Goal: Information Seeking & Learning: Learn about a topic

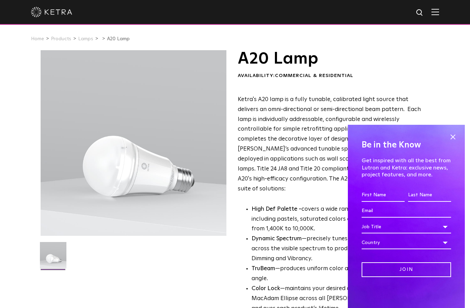
click at [453, 134] on span at bounding box center [453, 137] width 10 height 10
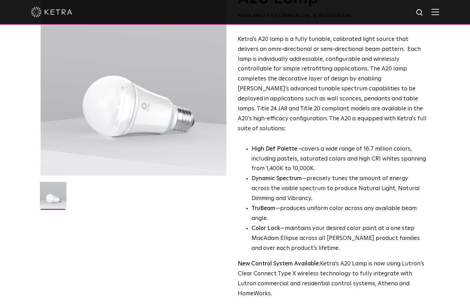
scroll to position [41, 0]
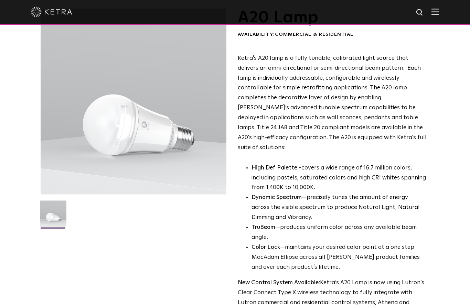
click at [421, 12] on img at bounding box center [420, 13] width 9 height 9
type input "S30"
click at [403, 12] on button "Search" at bounding box center [403, 13] width 10 height 10
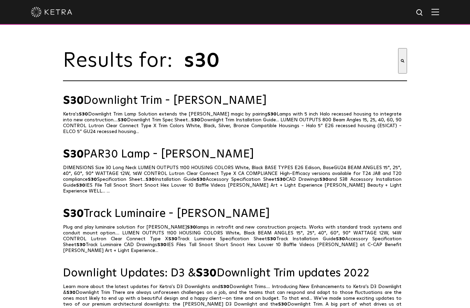
click at [82, 160] on span "S30" at bounding box center [73, 154] width 21 height 11
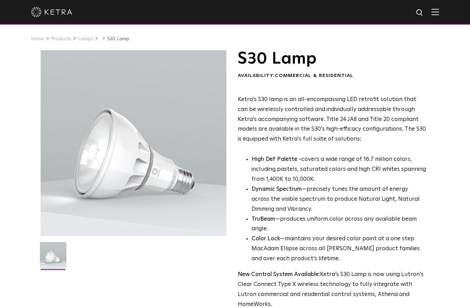
click at [86, 41] on link "Lamps" at bounding box center [85, 38] width 15 height 5
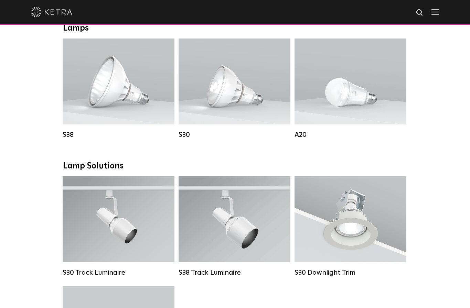
click at [124, 229] on div "Lumen Output: 1100 Colors: White / Black Beam Angles: 15° / 25° / 40° / 60° / 9…" at bounding box center [118, 219] width 89 height 43
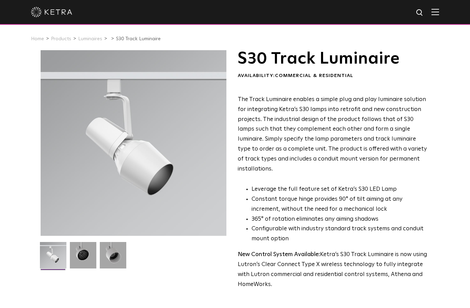
click at [80, 248] on img at bounding box center [83, 258] width 27 height 32
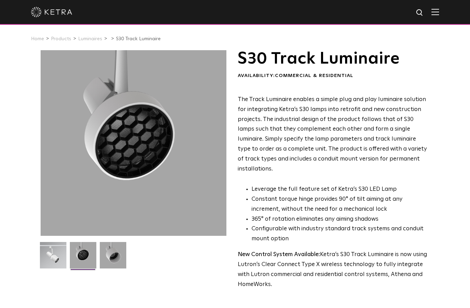
click at [119, 253] on img at bounding box center [113, 258] width 27 height 32
